Goal: Task Accomplishment & Management: Manage account settings

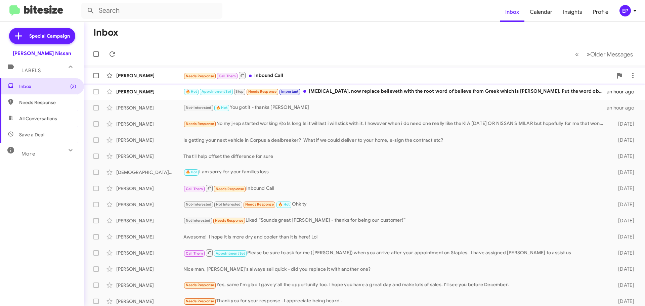
click at [294, 76] on div "Needs Response Call Them Inbound Call" at bounding box center [397, 75] width 429 height 8
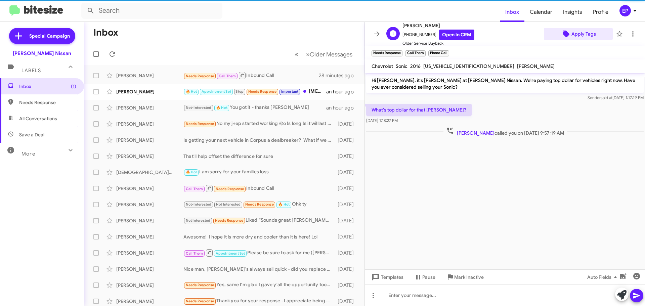
click at [577, 35] on span "Apply Tags" at bounding box center [583, 34] width 25 height 12
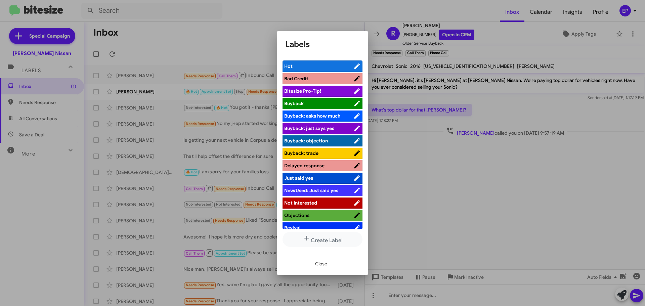
click at [314, 201] on span "Not Interested" at bounding box center [300, 203] width 33 height 6
click at [322, 265] on span "Close" at bounding box center [321, 263] width 12 height 12
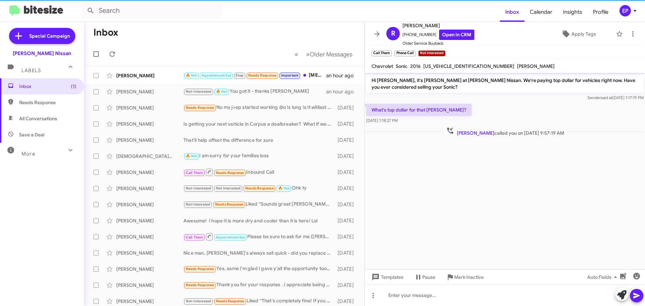
click at [518, 227] on cdk-virtual-scroll-viewport "Hi [PERSON_NAME], it's [PERSON_NAME] at [PERSON_NAME] Nissan. We're paying top …" at bounding box center [505, 171] width 280 height 196
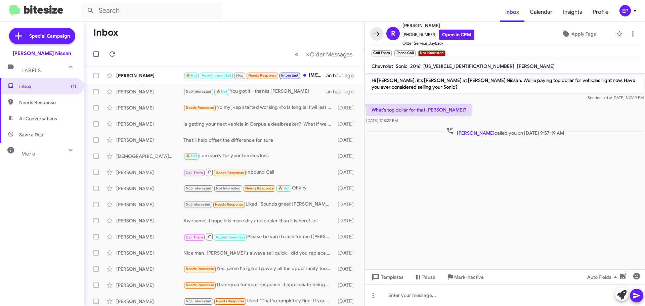
click at [376, 32] on icon at bounding box center [377, 34] width 8 height 8
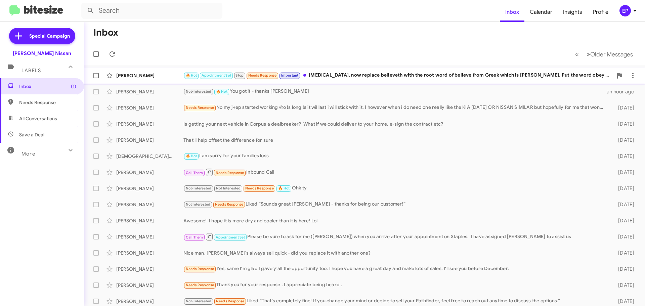
click at [341, 77] on div "🔥 Hot Appointment Set Stop Needs Response Important [MEDICAL_DATA], now replace…" at bounding box center [397, 76] width 429 height 8
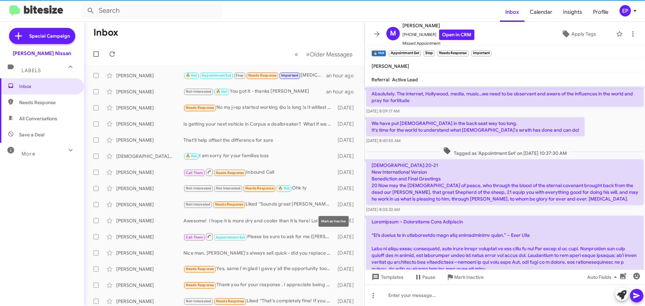
scroll to position [1303, 0]
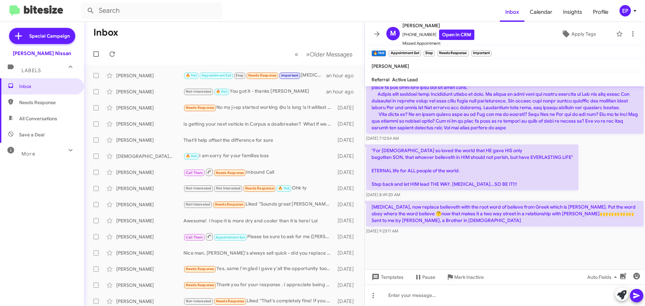
click at [536, 178] on p ""For [DEMOGRAPHIC_DATA] so loved the world that HE gave HIS only begotten SON, …" at bounding box center [472, 167] width 212 height 46
click at [195, 58] on mat-toolbar-row "« Previous » Next Older Messages" at bounding box center [224, 53] width 280 height 21
click at [373, 36] on icon at bounding box center [377, 34] width 8 height 8
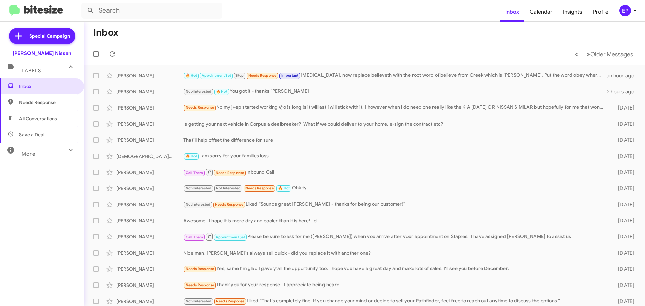
drag, startPoint x: 328, startPoint y: 63, endPoint x: 326, endPoint y: 58, distance: 5.6
click at [328, 63] on mat-toolbar-row "« Previous » Next Older Messages" at bounding box center [364, 53] width 561 height 21
